Goal: Transaction & Acquisition: Purchase product/service

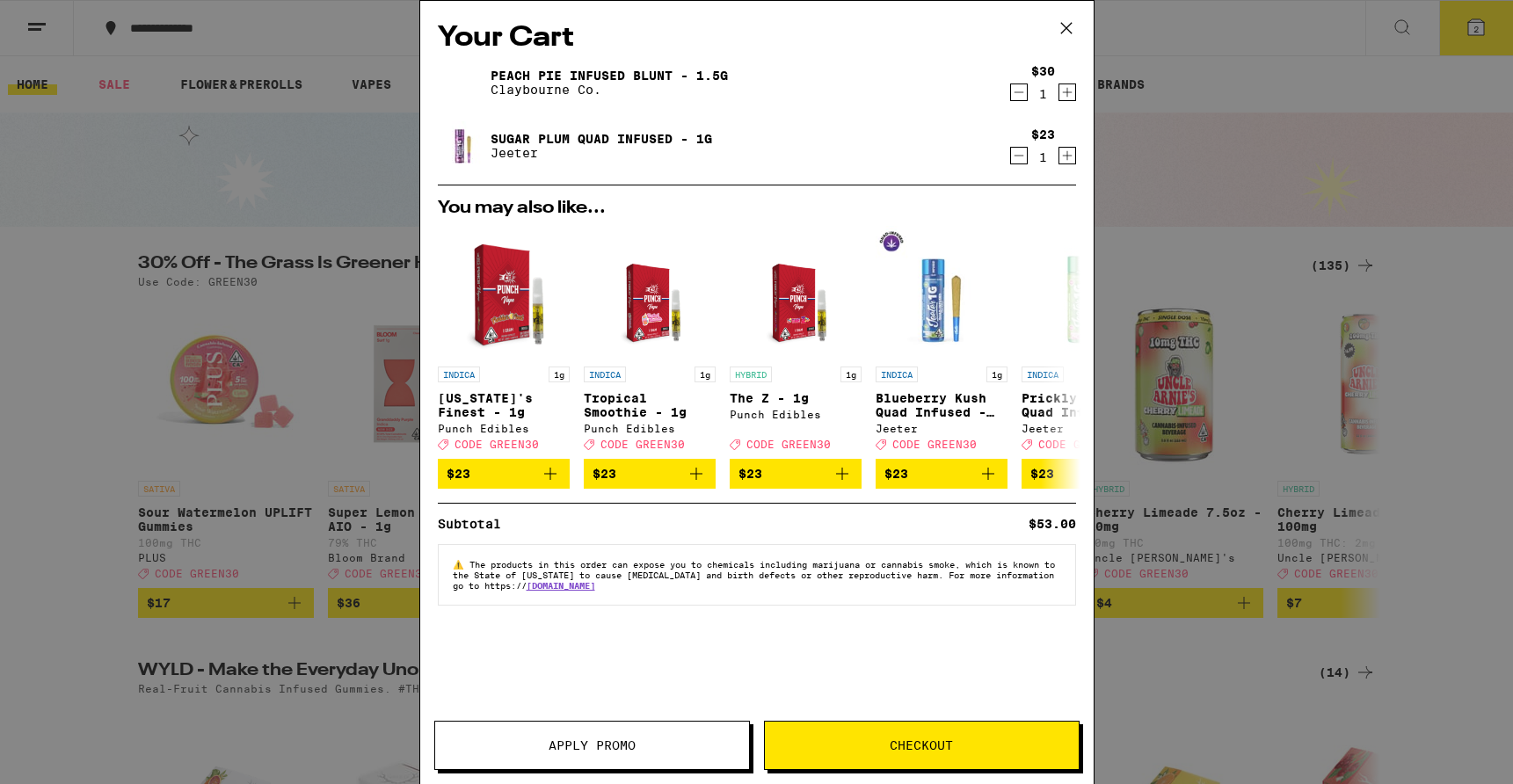
click at [1075, 22] on icon at bounding box center [1066, 28] width 27 height 27
